Goal: Task Accomplishment & Management: Manage account settings

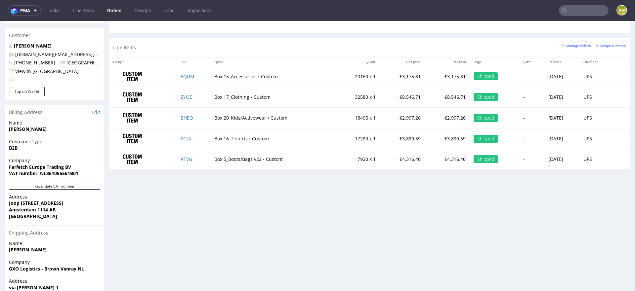
scroll to position [2, 0]
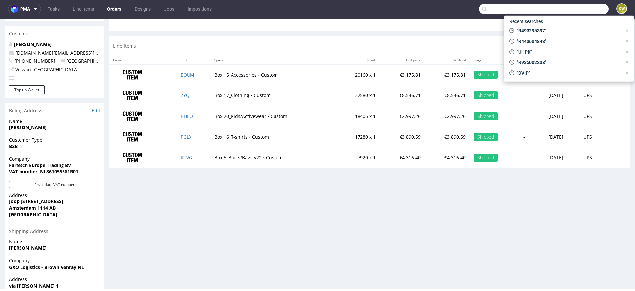
click at [565, 13] on input "text" at bounding box center [544, 9] width 130 height 11
paste input "UNZZ"
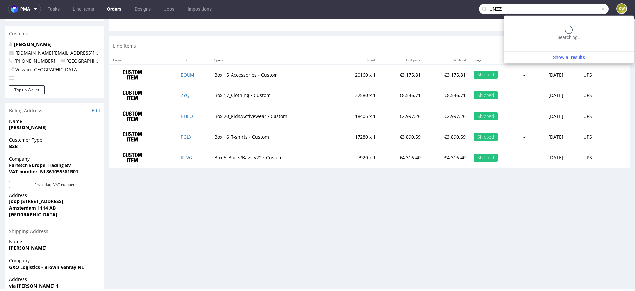
type input "UNZZ"
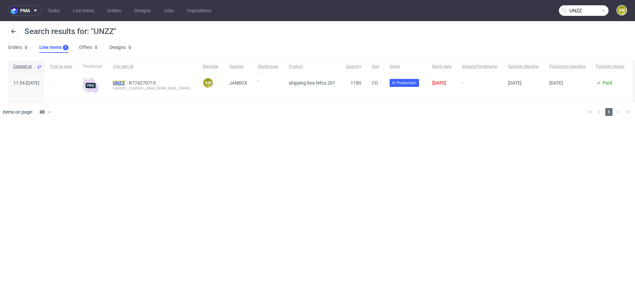
click at [125, 84] on mark "UNZZ" at bounding box center [119, 82] width 12 height 5
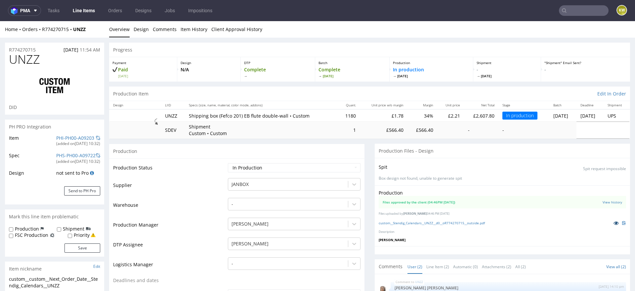
click at [613, 223] on icon at bounding box center [615, 223] width 5 height 5
click at [26, 60] on span "UNZZ" at bounding box center [24, 59] width 31 height 13
copy span "UNZZ"
click at [568, 12] on input "text" at bounding box center [584, 10] width 50 height 11
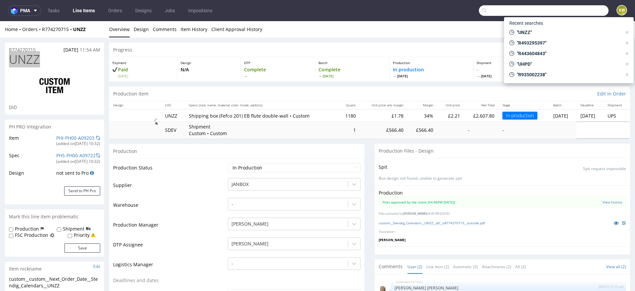
paste input "BKQE"
type input "BKQE"
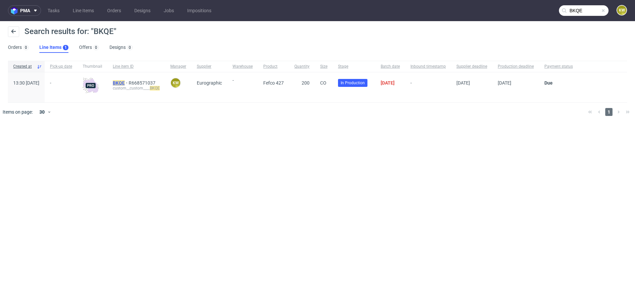
click at [125, 81] on mark "BKQE" at bounding box center [119, 82] width 12 height 5
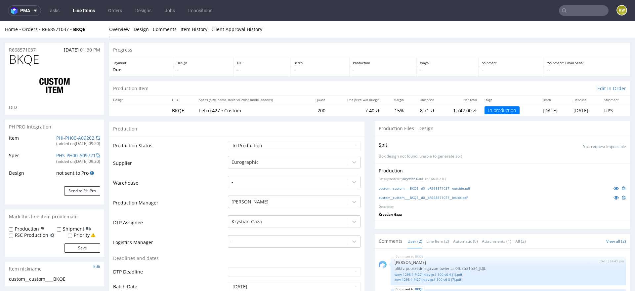
click at [571, 10] on input "text" at bounding box center [584, 10] width 50 height 11
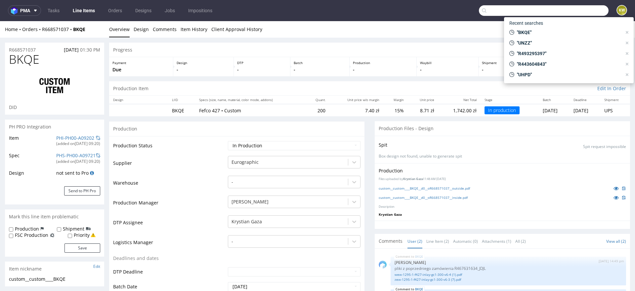
paste input "BKQE"
type input "BKQE"
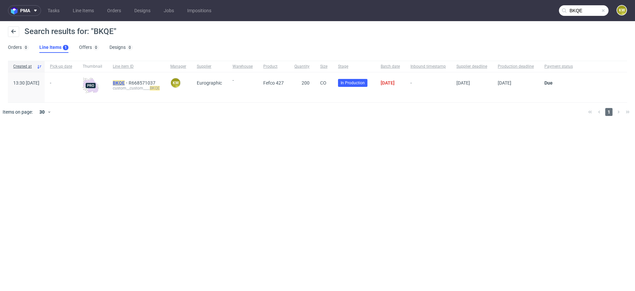
click at [125, 83] on mark "BKQE" at bounding box center [119, 82] width 12 height 5
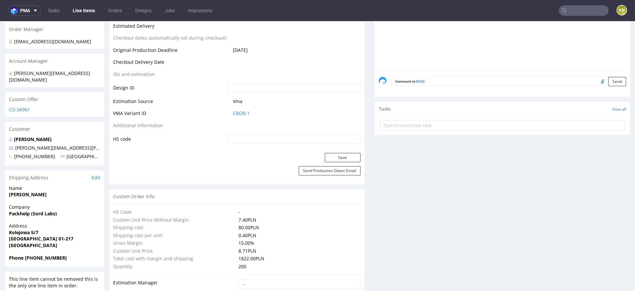
scroll to position [307, 0]
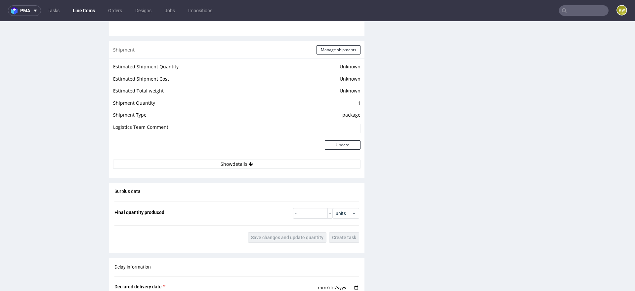
scroll to position [831, 0]
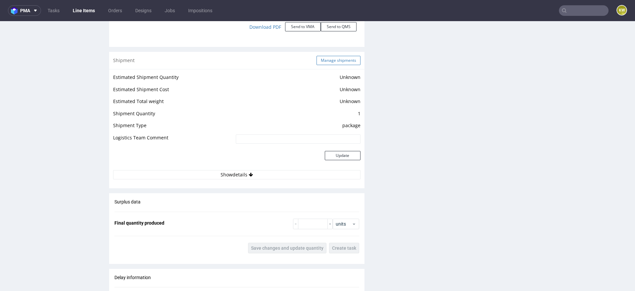
click at [332, 56] on button "Manage shipments" at bounding box center [338, 60] width 44 height 9
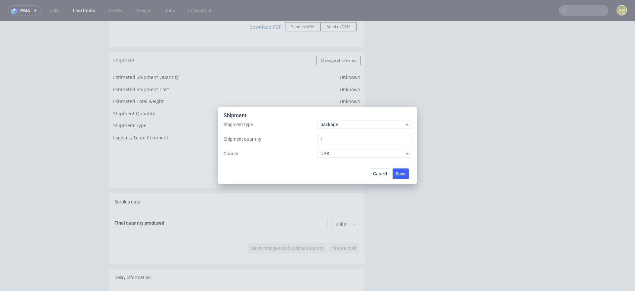
click at [330, 120] on div "Shipment" at bounding box center [318, 116] width 188 height 9
click at [330, 126] on span "package" at bounding box center [362, 124] width 84 height 7
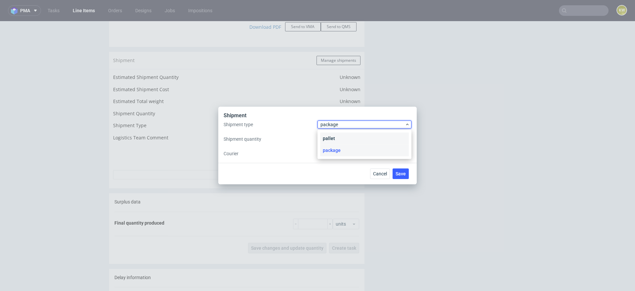
click at [330, 139] on div "pallet" at bounding box center [364, 139] width 89 height 12
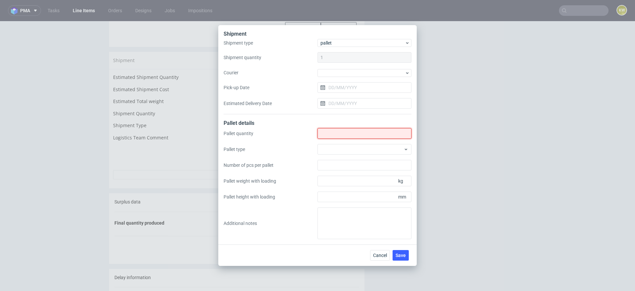
click at [325, 134] on input "Shipment type" at bounding box center [364, 133] width 94 height 11
type input "0"
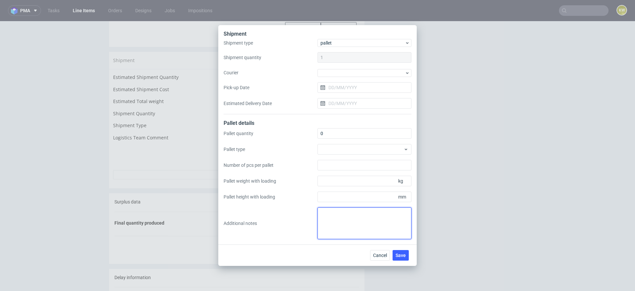
click at [328, 228] on textarea at bounding box center [364, 224] width 94 height 32
paste textarea "1. Box 2. 1 Box (44x40x20) - 7kg"
drag, startPoint x: 334, startPoint y: 215, endPoint x: 286, endPoint y: 215, distance: 48.3
click at [286, 215] on div "Pallet quantity 0 Pallet type Number of pcs per pallet Pallet weight with loadi…" at bounding box center [318, 183] width 188 height 111
drag, startPoint x: 365, startPoint y: 215, endPoint x: 261, endPoint y: 215, distance: 104.1
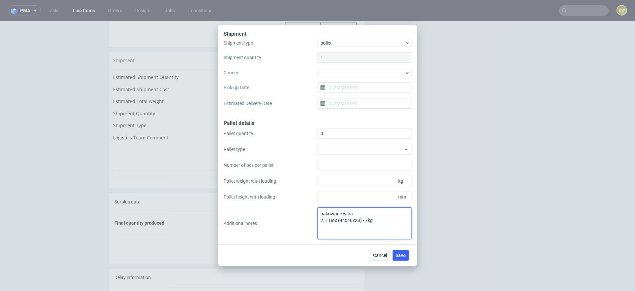
click at [261, 215] on div "Pallet quantity 0 Pallet type Number of pcs per pallet Pallet weight with loadi…" at bounding box center [318, 183] width 188 height 111
drag, startPoint x: 339, startPoint y: 220, endPoint x: 323, endPoint y: 220, distance: 16.5
click at [323, 220] on textarea "1 paczka 2. 1 Box (44x40x20) - 7kg" at bounding box center [364, 224] width 94 height 32
click at [387, 219] on textarea "1 paczka 440x400x200mm, 7kg" at bounding box center [364, 224] width 94 height 32
type textarea "1 paczka 440x400x200mm, 7kg"
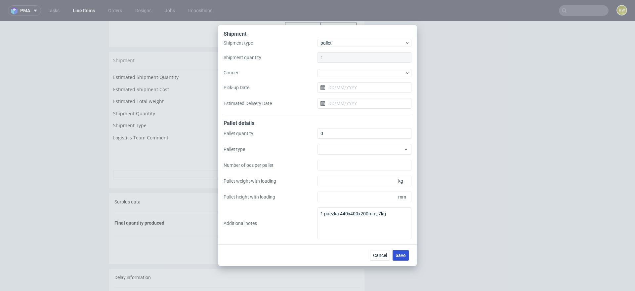
click at [400, 253] on span "Save" at bounding box center [400, 255] width 10 height 5
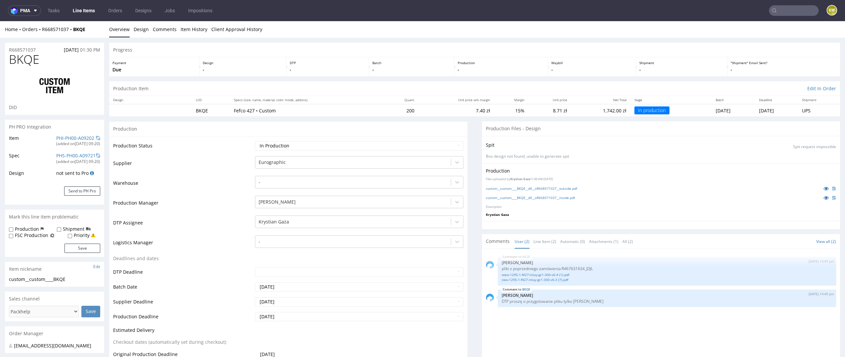
scroll to position [22, 0]
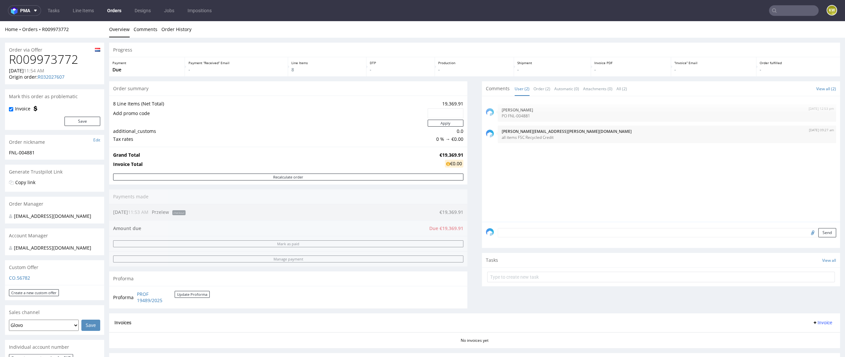
scroll to position [202, 0]
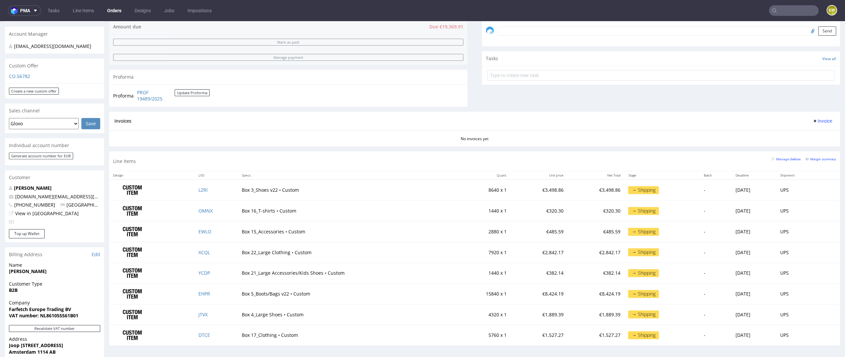
click at [773, 14] on input "text" at bounding box center [794, 10] width 50 height 11
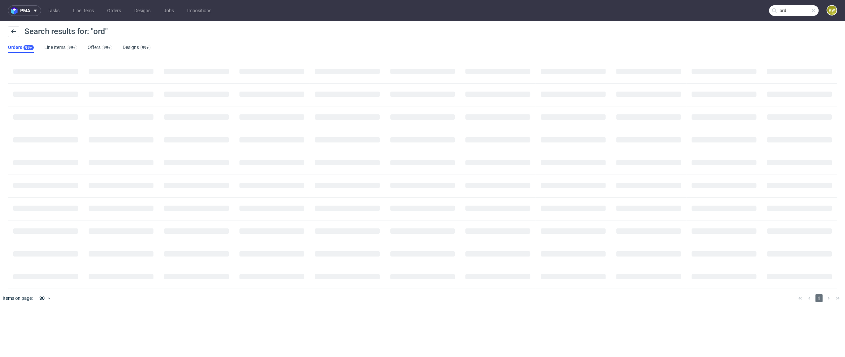
click at [802, 13] on input "ord" at bounding box center [794, 10] width 50 height 11
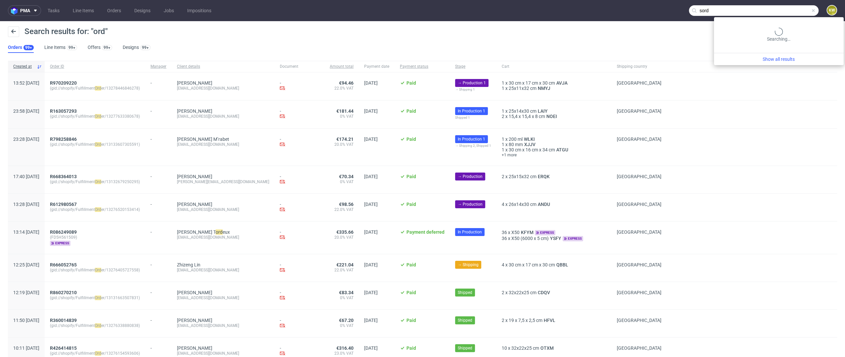
type input "sord"
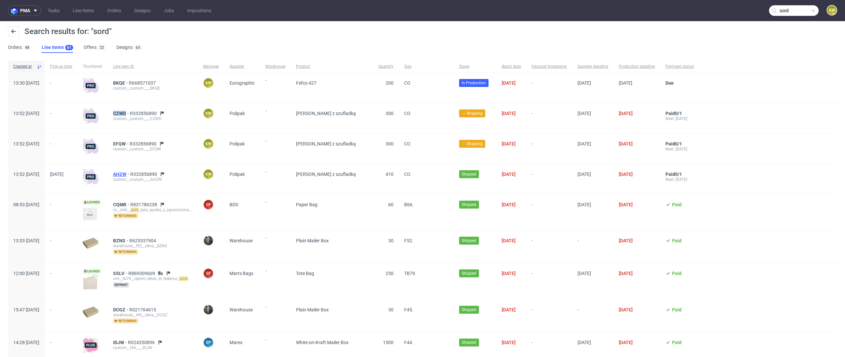
click at [130, 175] on span "AHZW" at bounding box center [121, 174] width 17 height 5
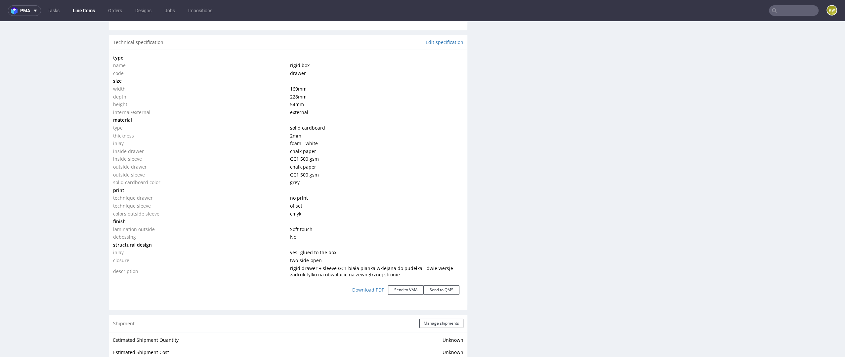
scroll to position [647, 0]
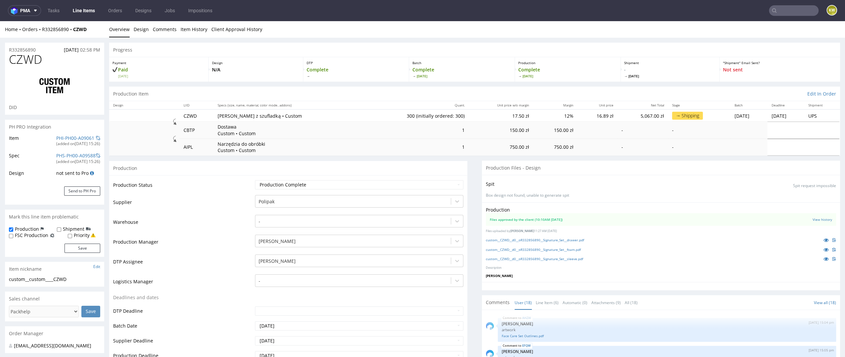
scroll to position [326, 0]
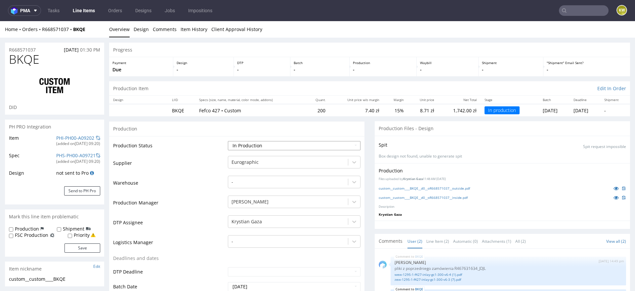
click at [266, 146] on select "Waiting for Artwork Waiting for Diecut Waiting for Mockup Waiting for DTP Waiti…" at bounding box center [294, 145] width 133 height 9
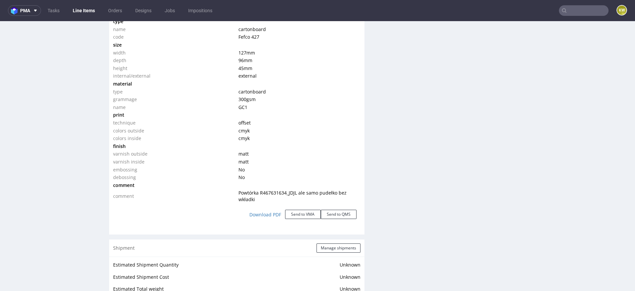
scroll to position [657, 0]
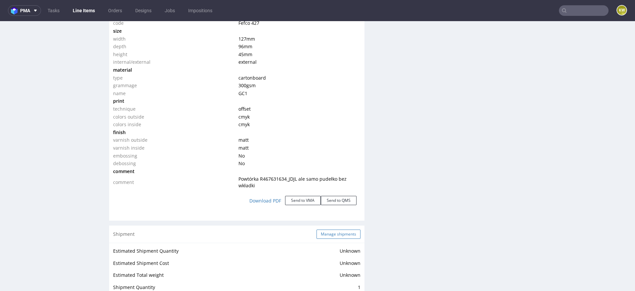
click at [337, 237] on button "Manage shipments" at bounding box center [338, 234] width 44 height 9
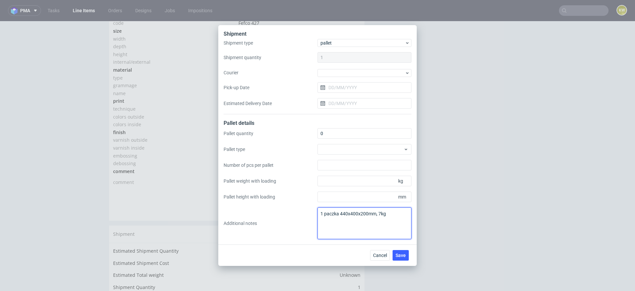
click at [398, 215] on textarea "1 paczka 440x400x200mm, 7kg" at bounding box center [364, 224] width 94 height 32
type textarea "1 paczka 440x400x200mm, 7kg DO POTWIERDZENIA MIEJSCE DOSTAWY, NAPISZĘ NA ZLECEN…"
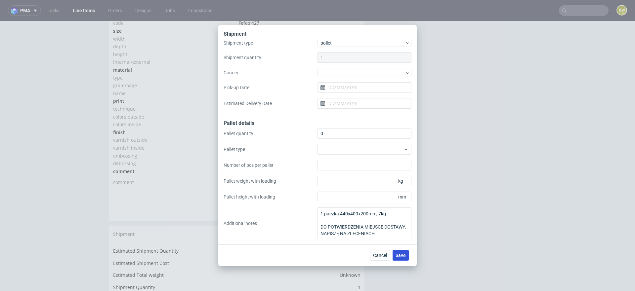
click at [398, 257] on span "Save" at bounding box center [400, 255] width 10 height 5
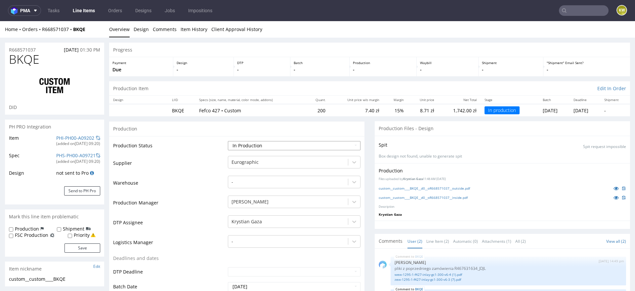
click at [274, 147] on select "Waiting for Artwork Waiting for Diecut Waiting for Mockup Waiting for DTP Waiti…" at bounding box center [294, 145] width 133 height 9
select select "production_complete"
click at [228, 141] on select "Waiting for Artwork Waiting for Diecut Waiting for Mockup Waiting for DTP Waiti…" at bounding box center [294, 145] width 133 height 9
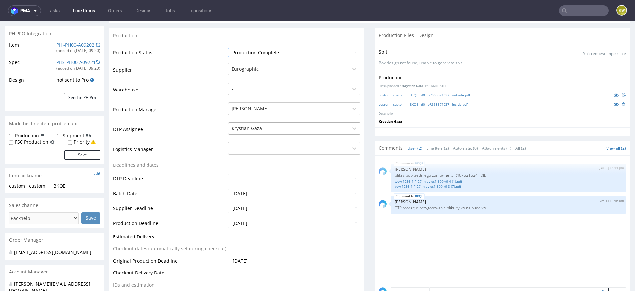
scroll to position [107, 0]
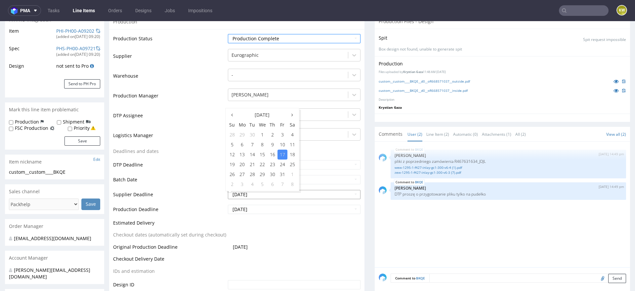
click at [262, 194] on input "2025-10-17" at bounding box center [294, 194] width 133 height 9
click at [270, 144] on td "9" at bounding box center [272, 145] width 10 height 10
type input "2025-10-09"
click at [264, 209] on input "2025-10-21" at bounding box center [294, 209] width 133 height 9
click at [274, 156] on td "9" at bounding box center [272, 160] width 10 height 10
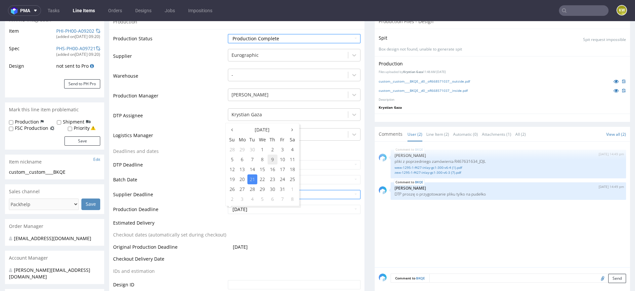
type input "2025-10-09"
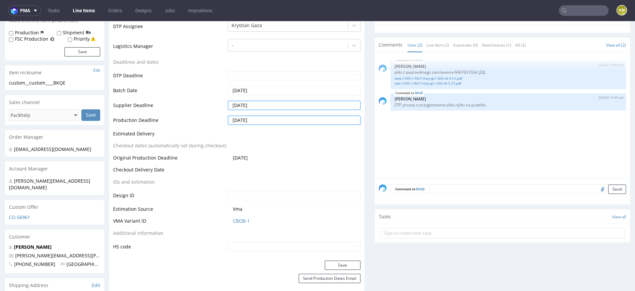
scroll to position [214, 0]
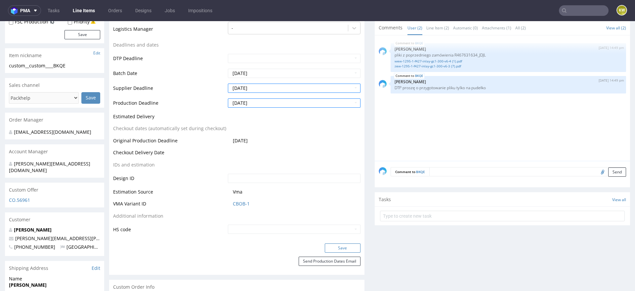
click at [332, 250] on button "Save" at bounding box center [343, 248] width 36 height 9
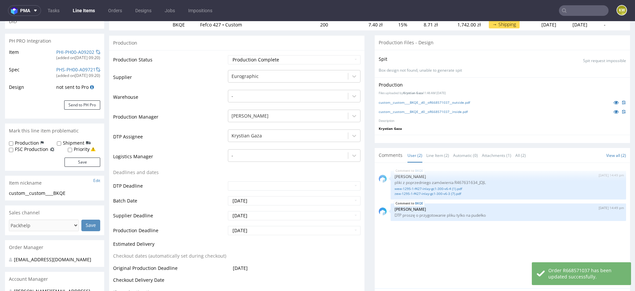
scroll to position [0, 0]
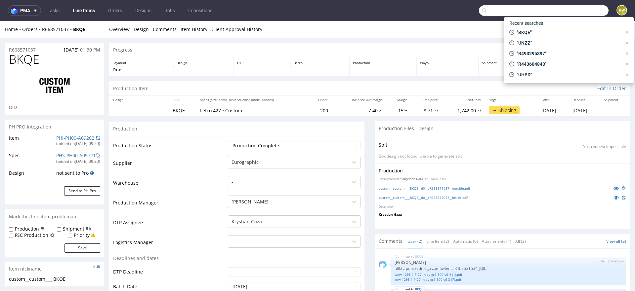
click at [576, 8] on input "text" at bounding box center [544, 10] width 130 height 11
paste input "YLPU"
type input "YLPU"
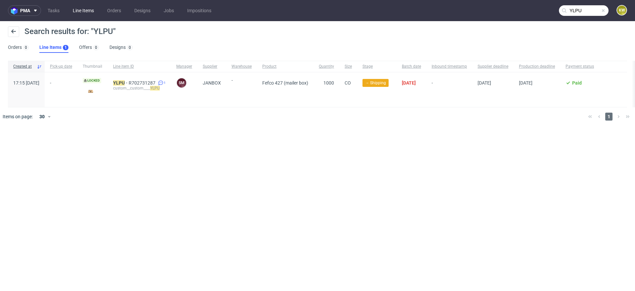
click at [76, 7] on link "Line Items" at bounding box center [83, 10] width 29 height 11
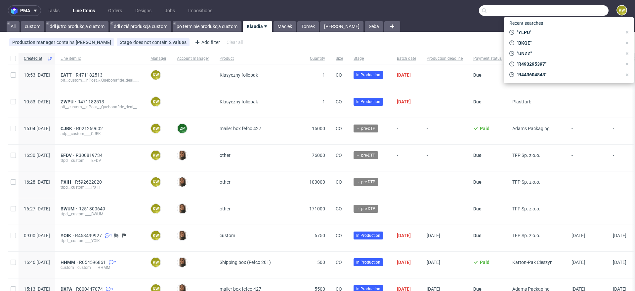
click at [587, 13] on input "text" at bounding box center [544, 10] width 130 height 11
paste input "ZQSL"
type input "ZQSL"
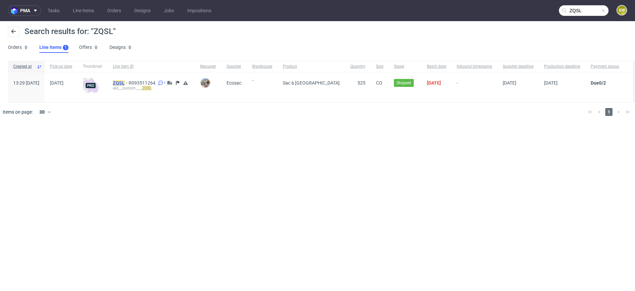
click at [125, 84] on mark "ZQSL" at bounding box center [119, 82] width 12 height 5
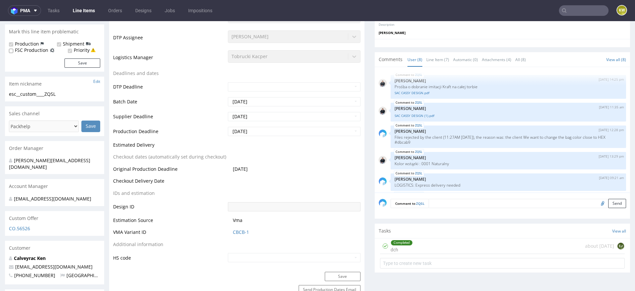
scroll to position [104, 0]
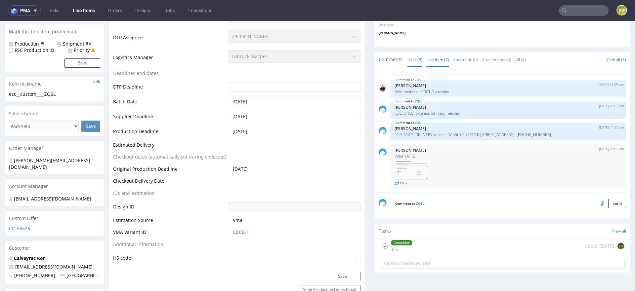
click at [440, 57] on link "Line Item (7)" at bounding box center [437, 60] width 23 height 14
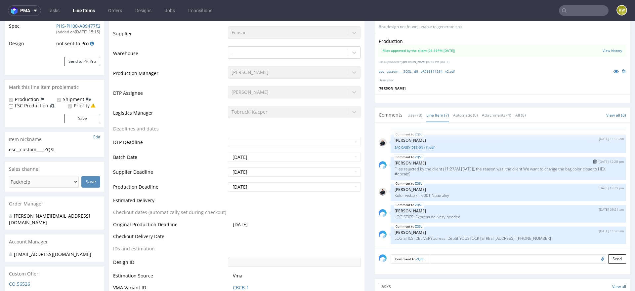
scroll to position [51, 0]
click at [613, 70] on icon at bounding box center [615, 71] width 5 height 5
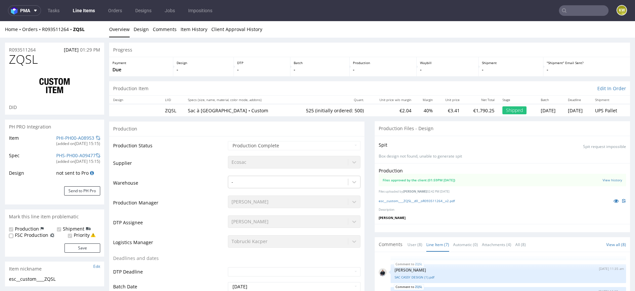
click at [23, 57] on span "ZQSL" at bounding box center [23, 59] width 29 height 13
click at [23, 58] on span "ZQSL" at bounding box center [23, 59] width 29 height 13
copy span "ZQSL"
click at [84, 10] on link "Line Items" at bounding box center [84, 10] width 30 height 11
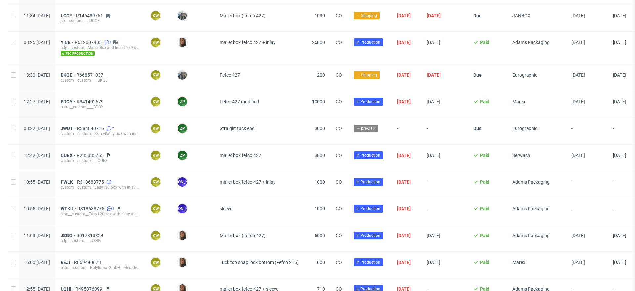
scroll to position [598, 0]
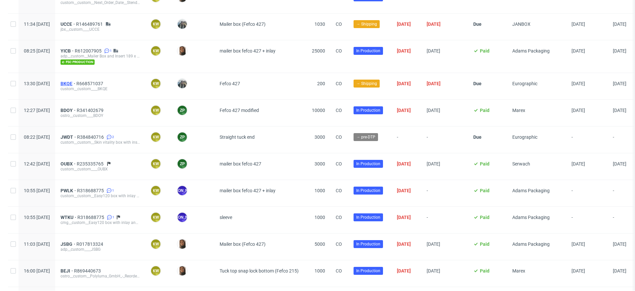
click at [76, 81] on span "BKQE" at bounding box center [69, 83] width 16 height 5
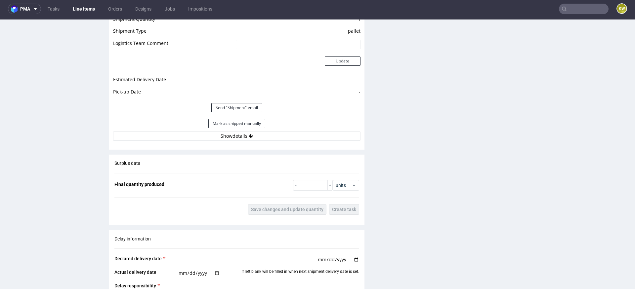
scroll to position [968, 0]
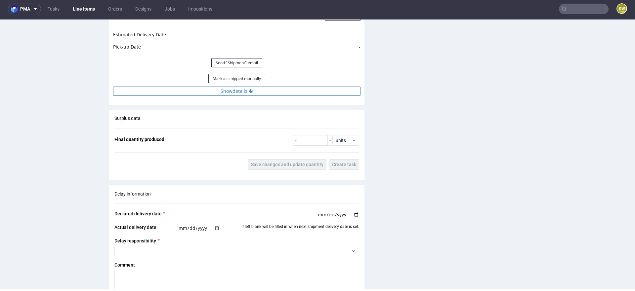
click at [251, 94] on button "Show details" at bounding box center [236, 91] width 247 height 9
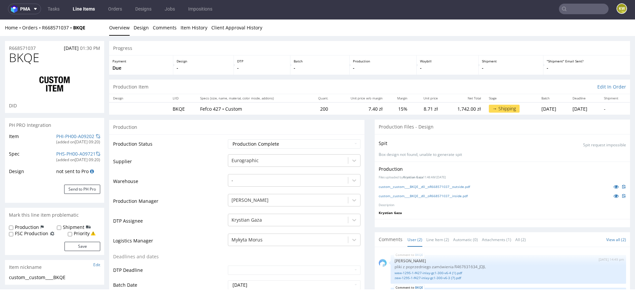
scroll to position [0, 0]
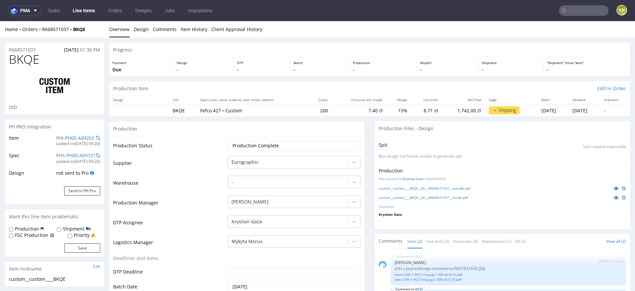
click at [24, 57] on span "BKQE" at bounding box center [24, 59] width 30 height 13
copy p "R668571037"
click at [46, 53] on h1 "BKQE" at bounding box center [54, 59] width 91 height 13
copy p "R668571037"
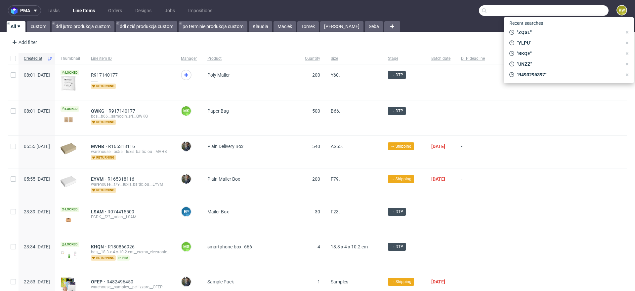
click at [578, 7] on input "text" at bounding box center [544, 10] width 130 height 11
paste input "ZXUU"
type input "ZXUU"
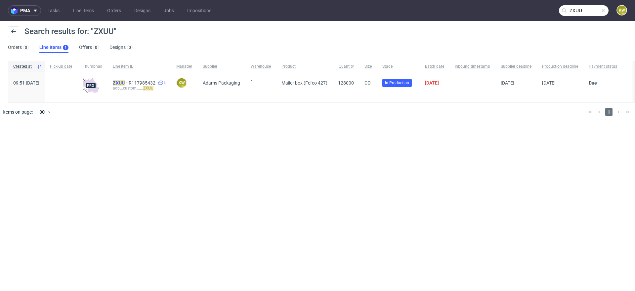
click at [125, 82] on mark "ZXUU" at bounding box center [119, 82] width 12 height 5
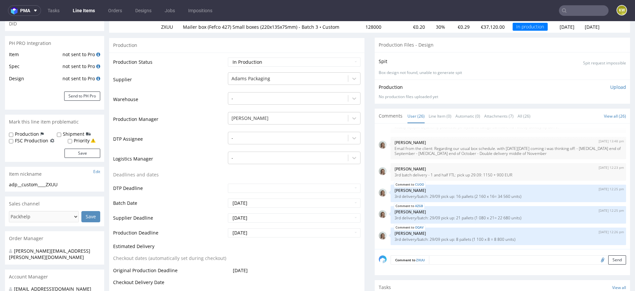
scroll to position [105, 0]
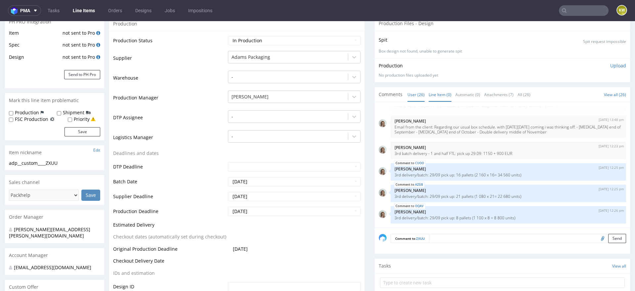
click at [436, 99] on link "Line Item (0)" at bounding box center [439, 95] width 23 height 14
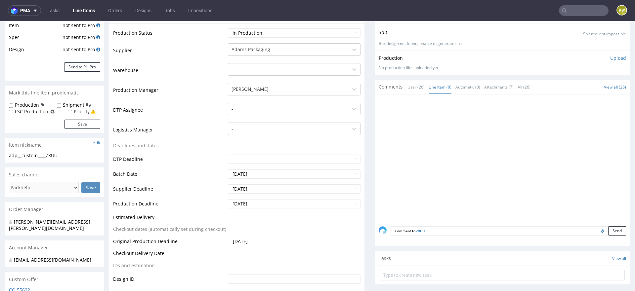
scroll to position [0, 0]
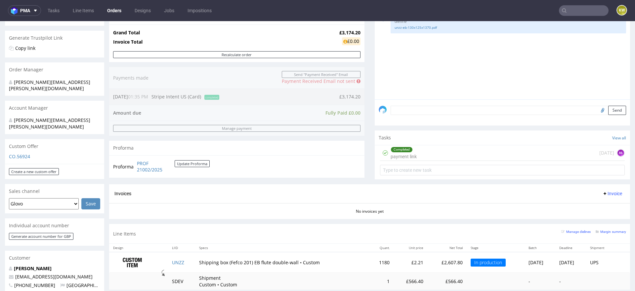
scroll to position [174, 0]
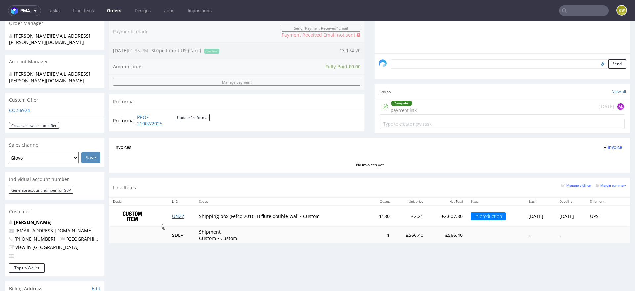
click at [176, 212] on td "UNZZ" at bounding box center [181, 216] width 27 height 21
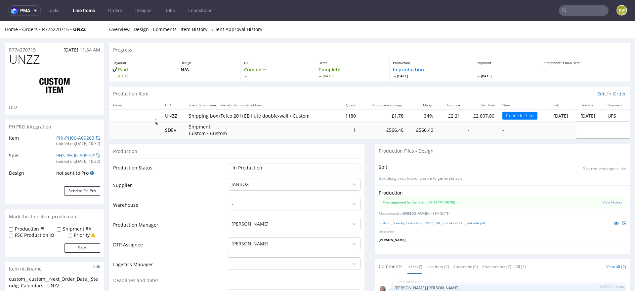
click at [56, 141] on div "PHI-PH00-A09203" at bounding box center [75, 138] width 38 height 7
click at [62, 139] on link "PHI-PH00-A09203" at bounding box center [75, 138] width 38 height 6
click at [440, 224] on link "custom__Stendig_Calendars__UNZZ__d0__oR774270715__outside.pdf" at bounding box center [432, 223] width 106 height 5
